Goal: Transaction & Acquisition: Download file/media

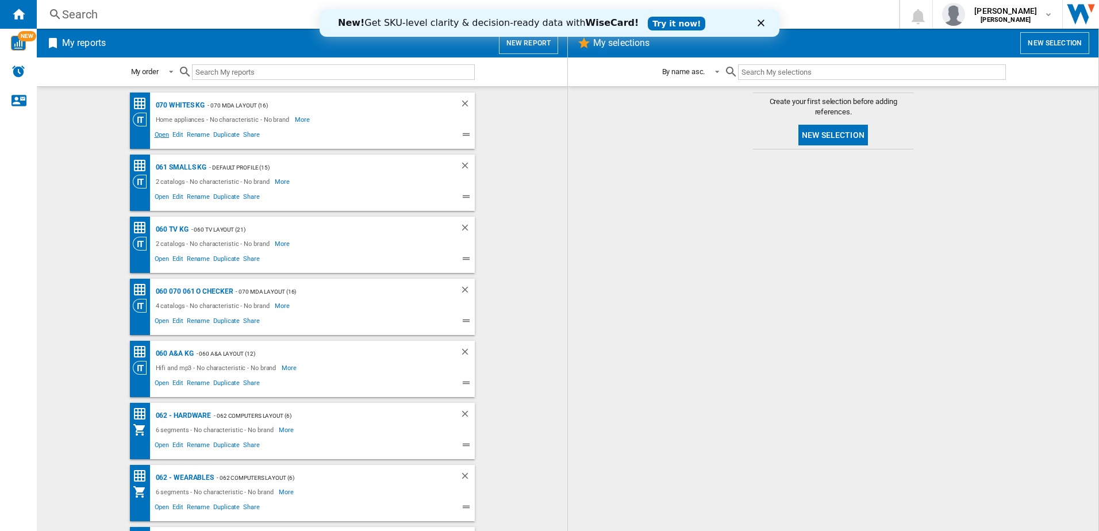
click at [158, 134] on span "Open" at bounding box center [162, 136] width 18 height 14
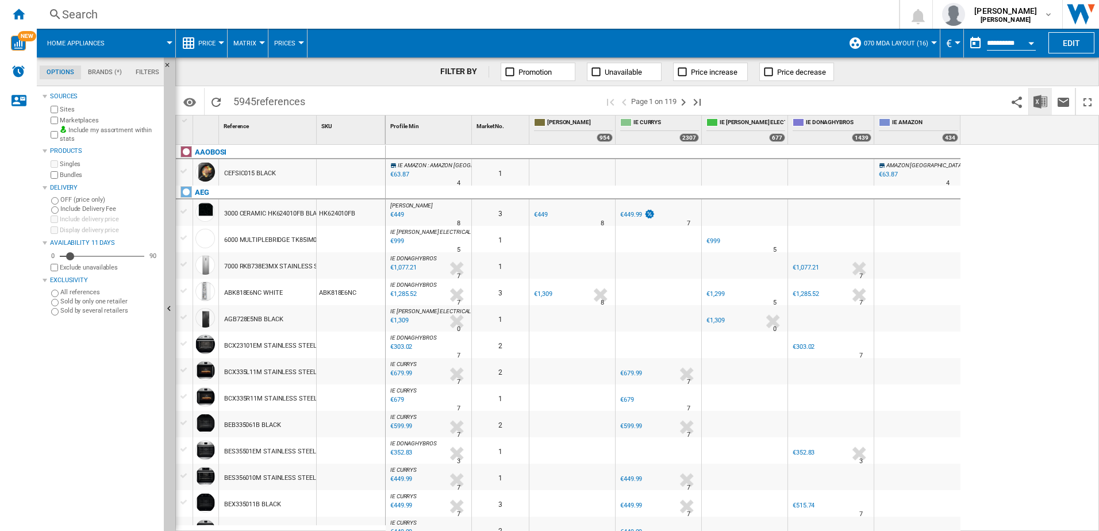
click at [1035, 99] on img "Download in Excel" at bounding box center [1040, 102] width 14 height 14
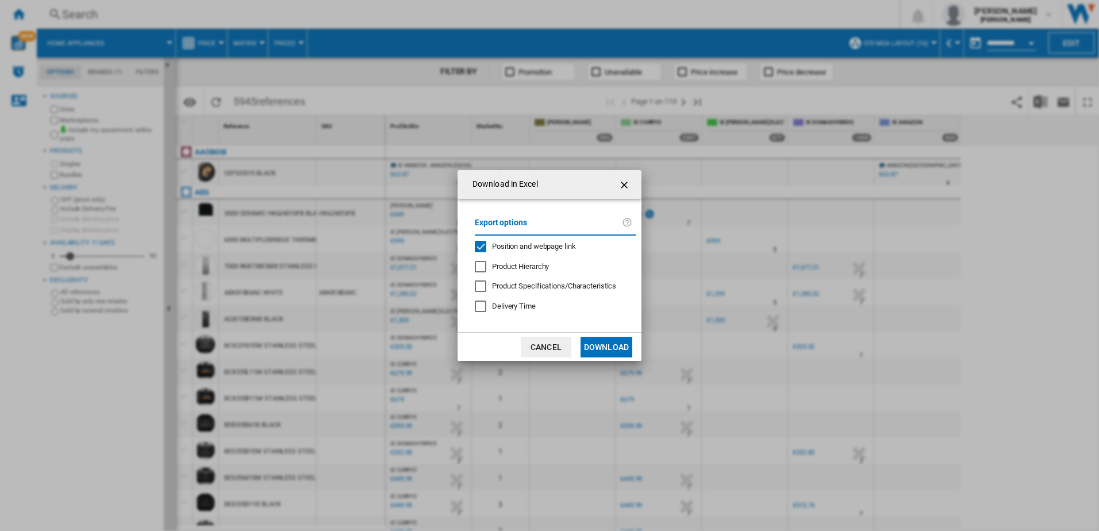
click at [601, 347] on button "Download" at bounding box center [606, 347] width 52 height 21
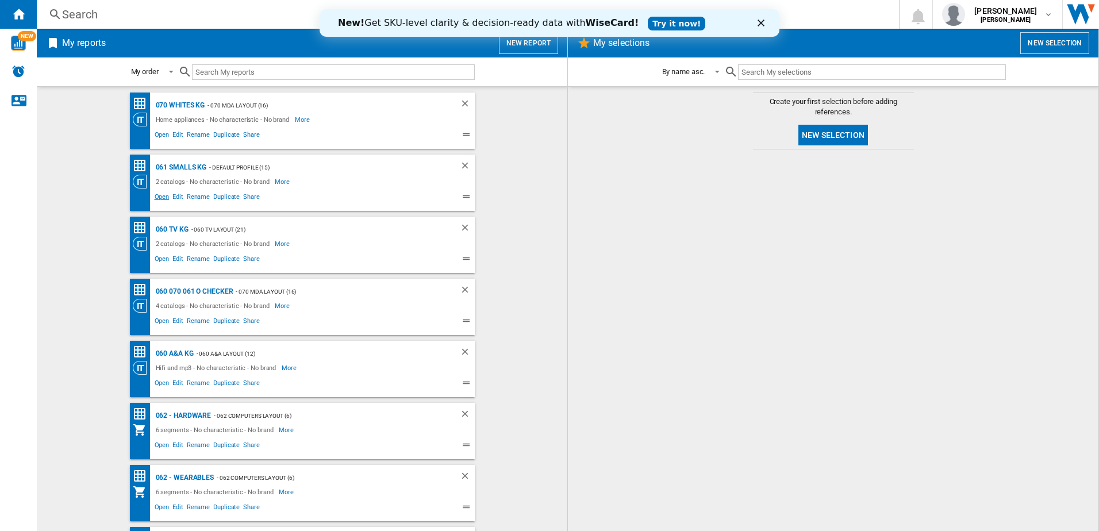
click at [160, 195] on span "Open" at bounding box center [162, 198] width 18 height 14
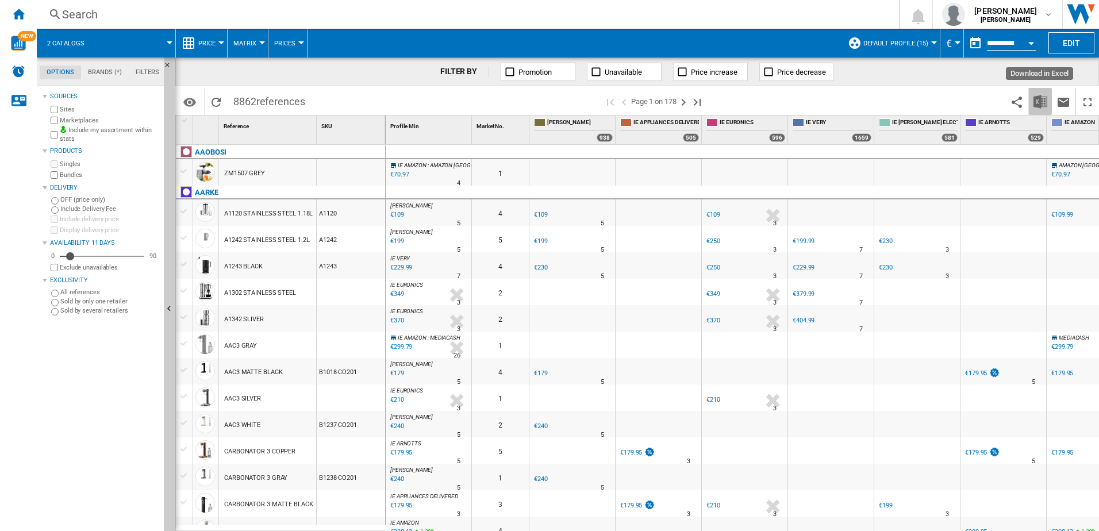
click at [1040, 105] on img "Download in Excel" at bounding box center [1040, 102] width 14 height 14
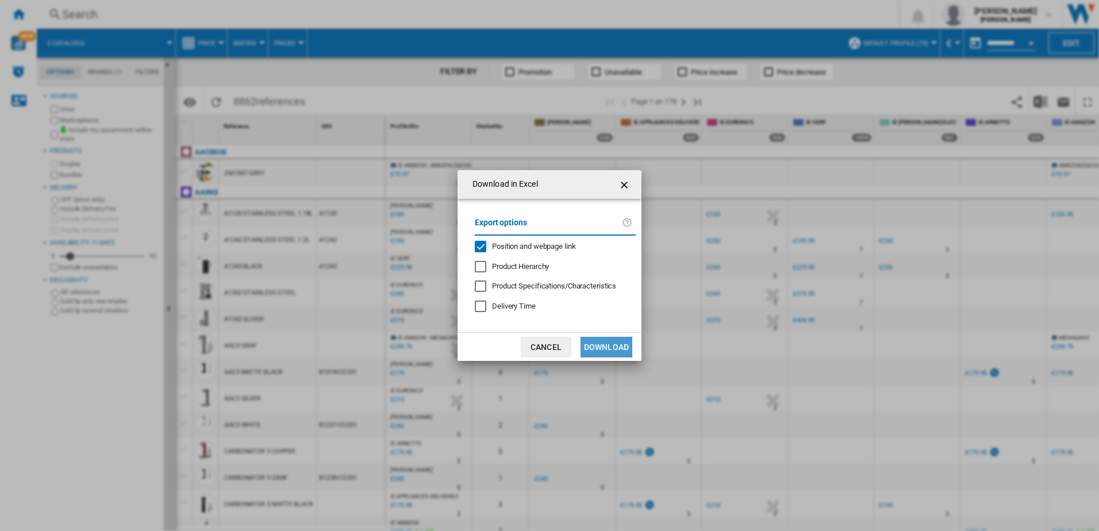
click at [602, 345] on button "Download" at bounding box center [606, 347] width 52 height 21
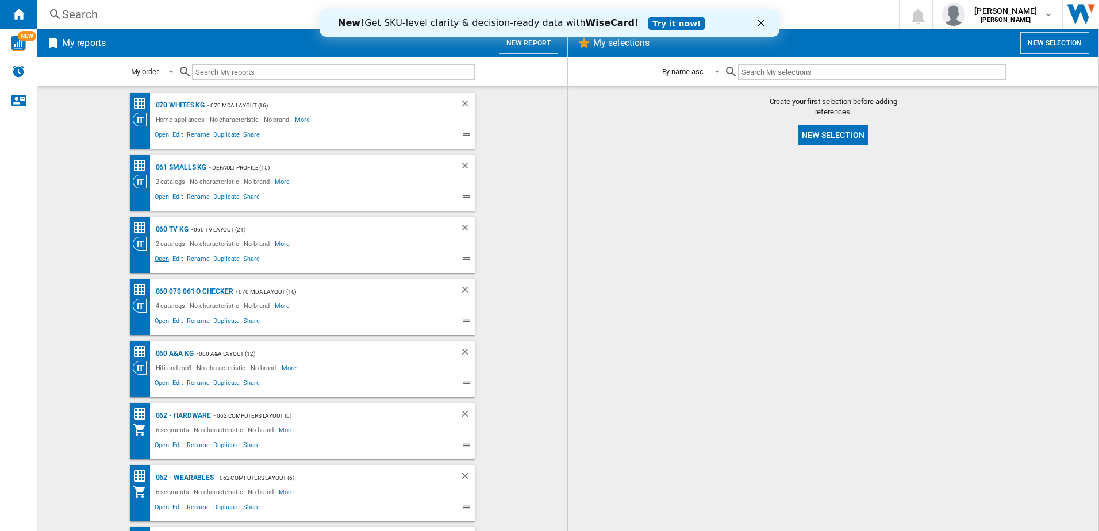
click at [157, 259] on span "Open" at bounding box center [162, 260] width 18 height 14
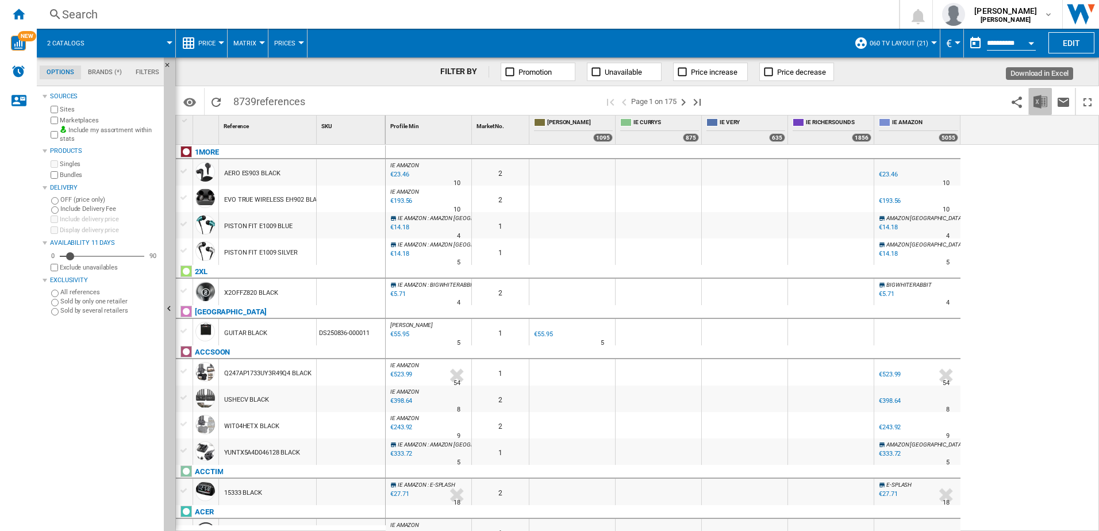
click at [1041, 105] on img "Download in Excel" at bounding box center [1040, 102] width 14 height 14
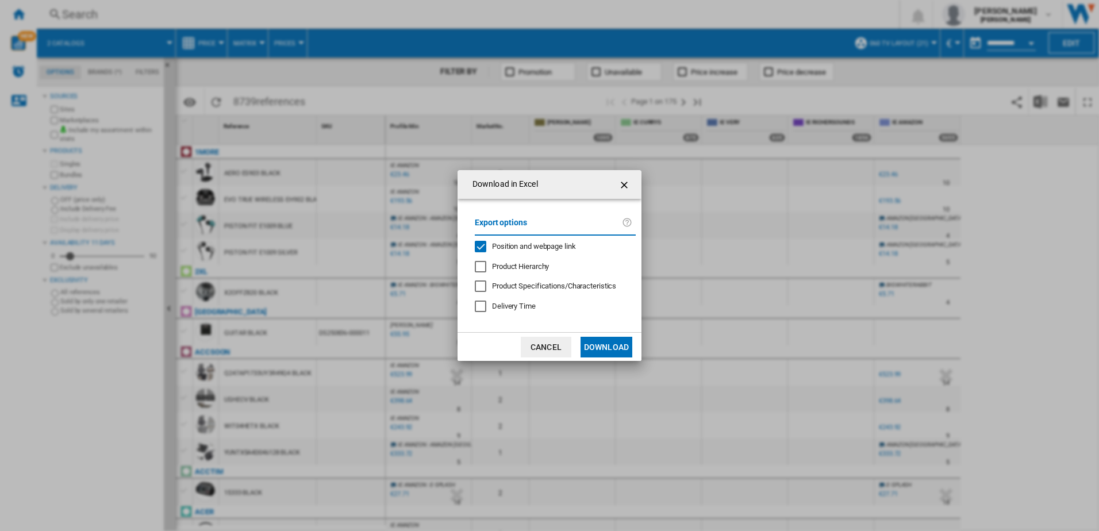
click at [615, 347] on button "Download" at bounding box center [606, 347] width 52 height 21
